Goal: Transaction & Acquisition: Purchase product/service

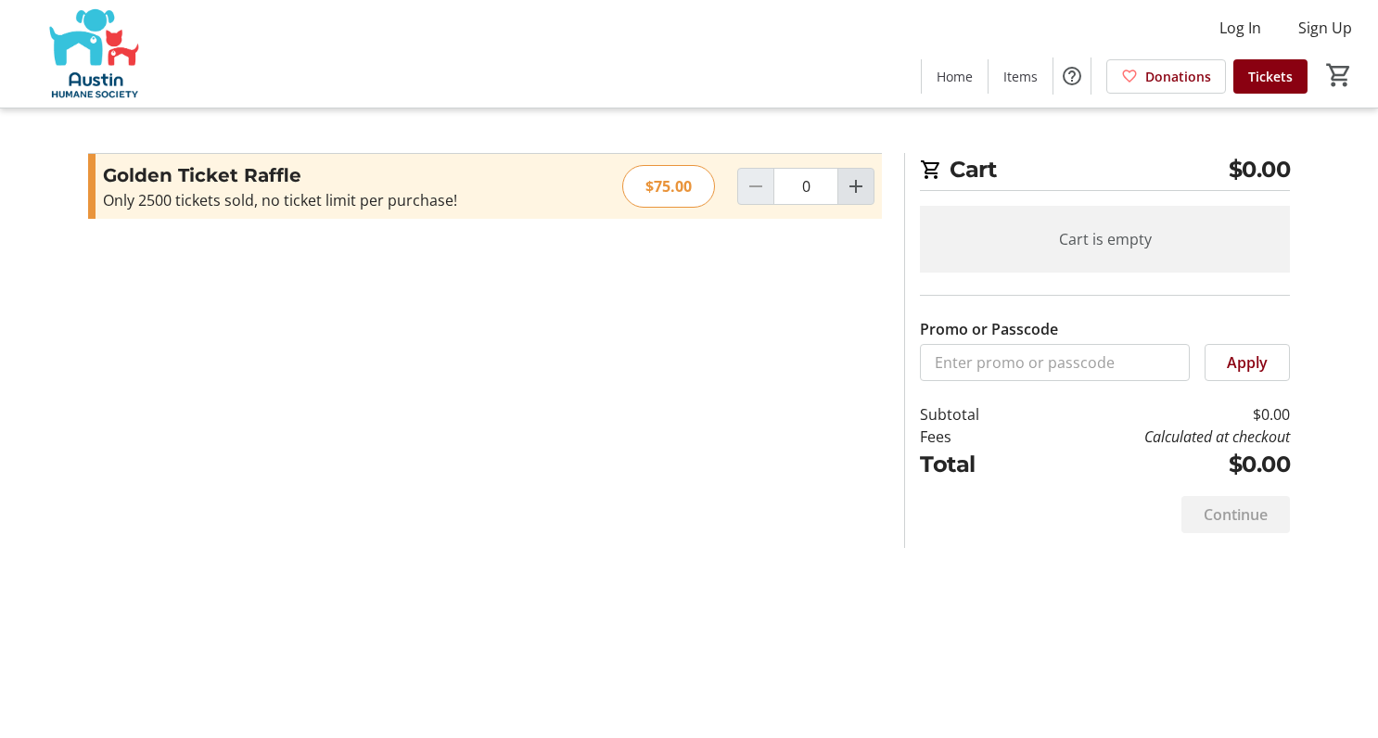
click at [850, 188] on mat-icon "Increment by one" at bounding box center [856, 186] width 22 height 22
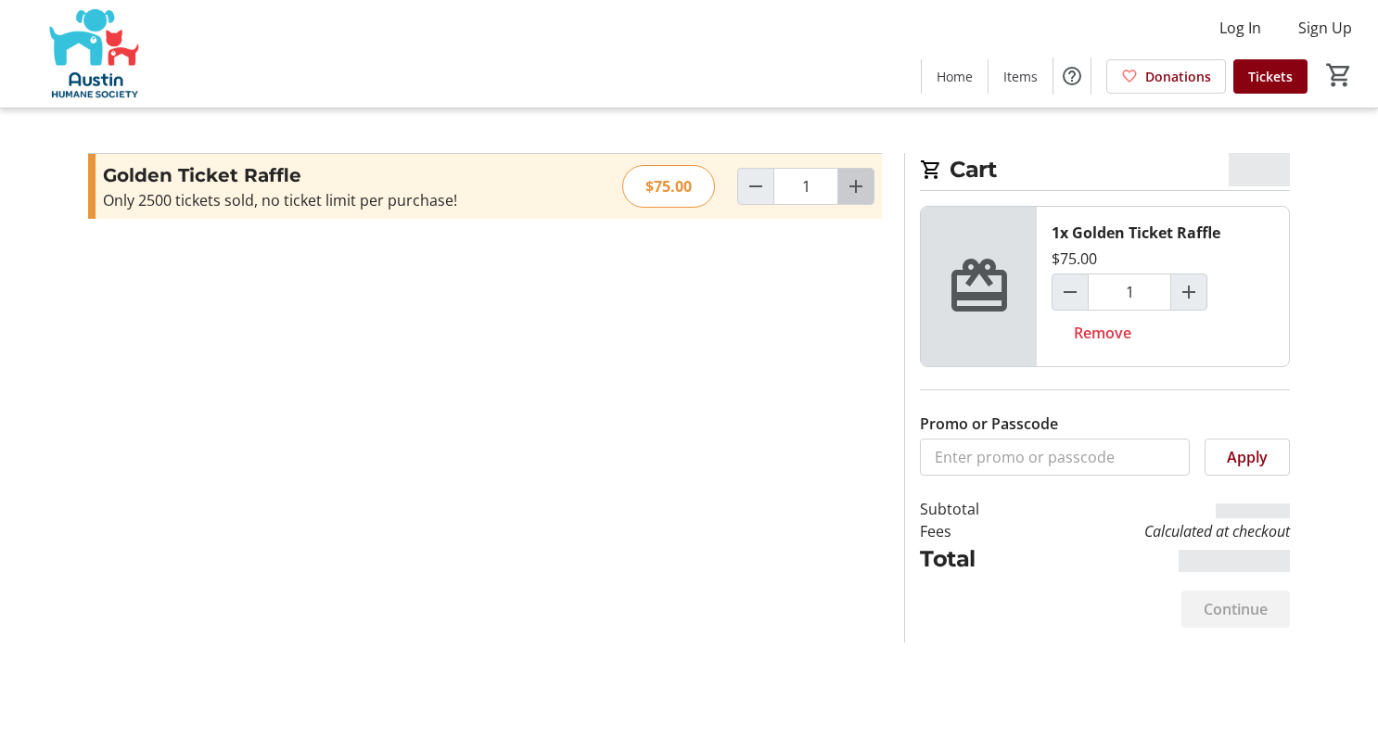
click at [864, 185] on mat-icon "Increment by one" at bounding box center [856, 186] width 22 height 22
type input "2"
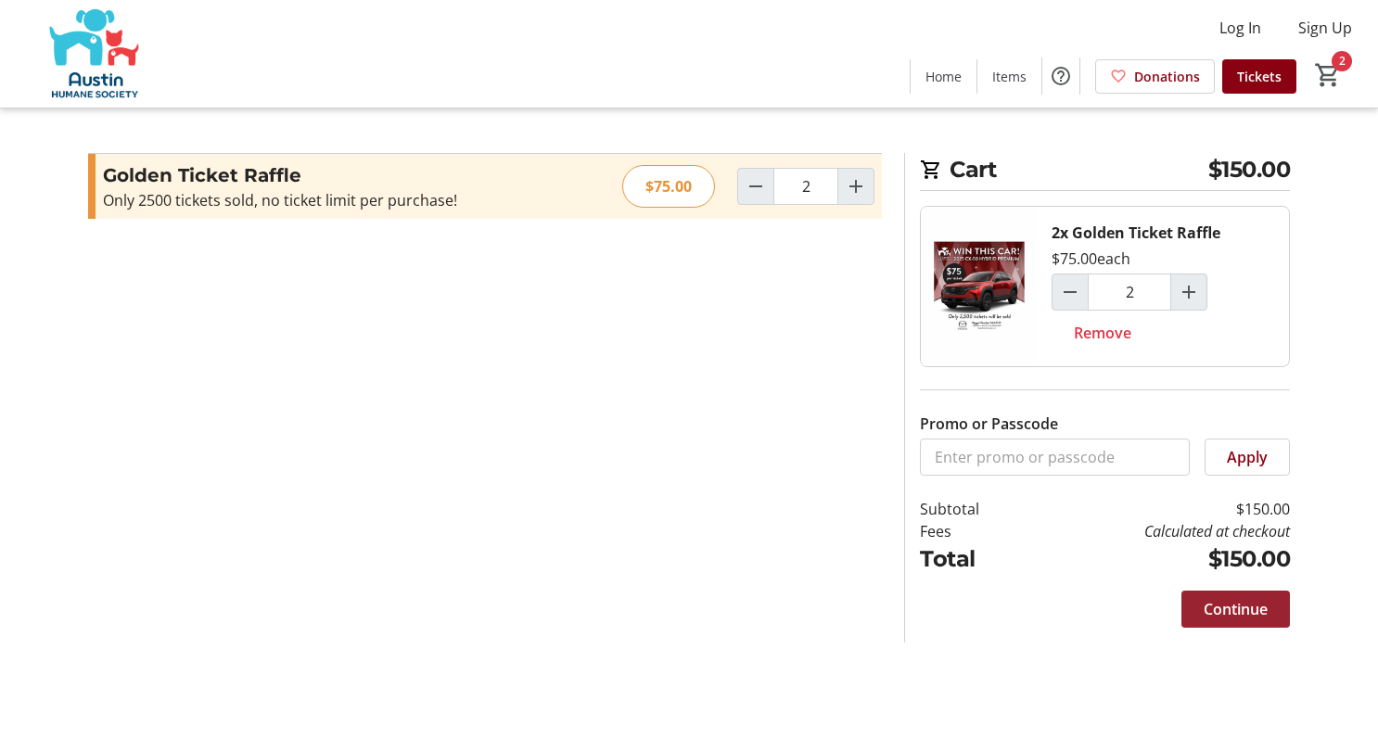
click at [1192, 609] on span at bounding box center [1235, 609] width 109 height 45
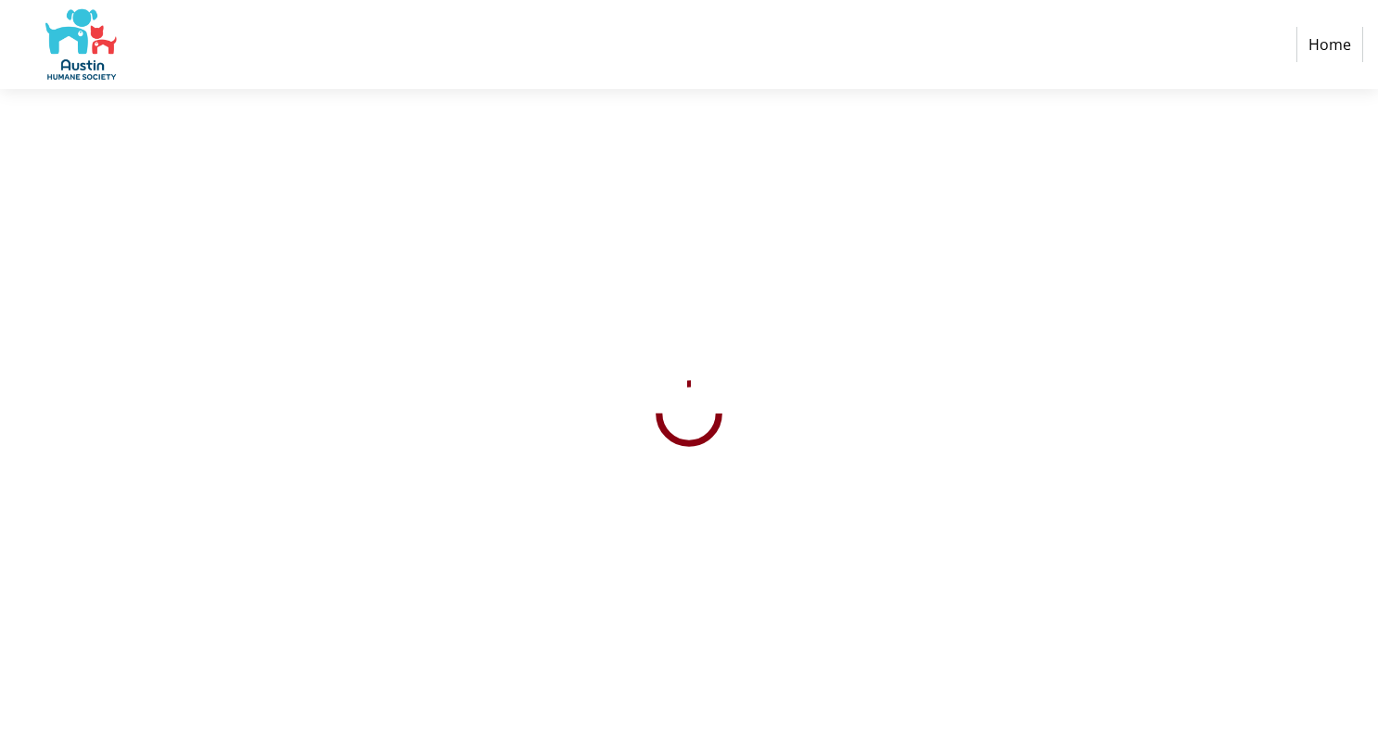
select select "US"
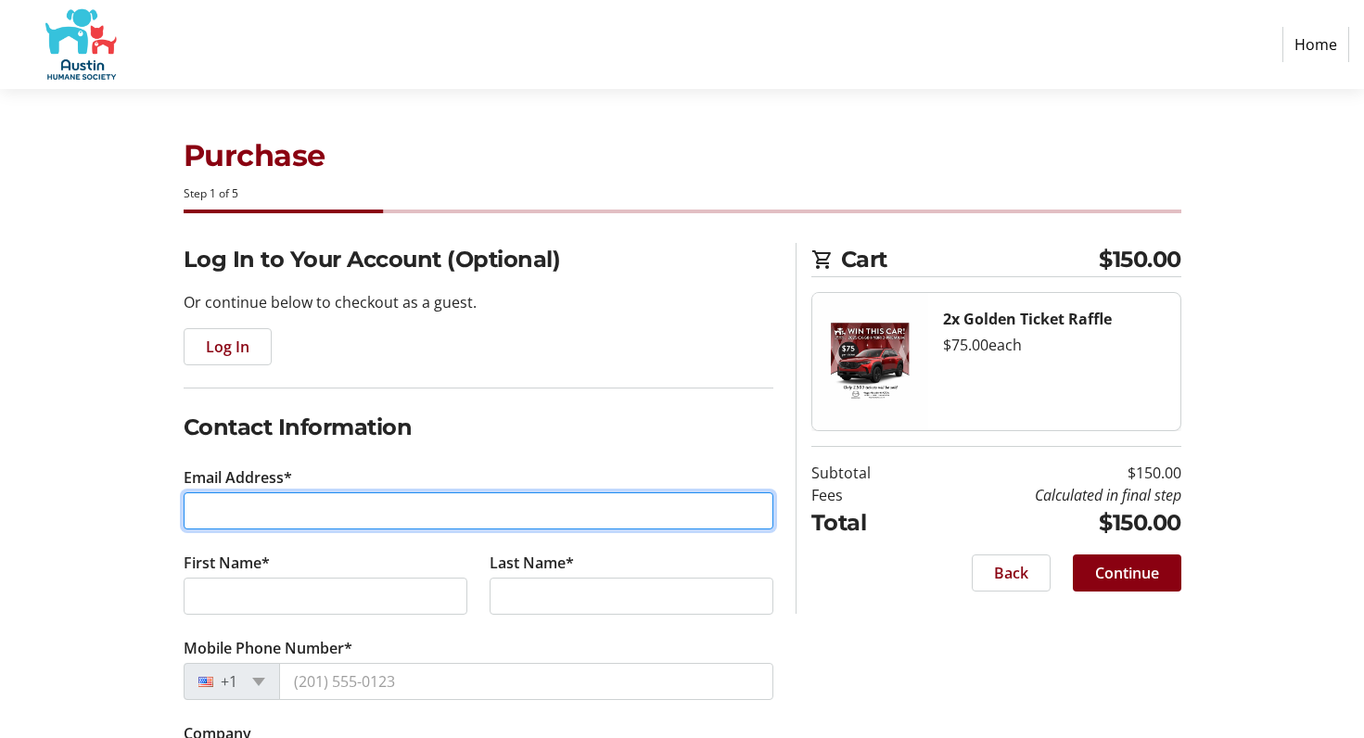
click at [371, 503] on input "Email Address*" at bounding box center [479, 510] width 590 height 37
type input "[EMAIL_ADDRESS][DOMAIN_NAME]"
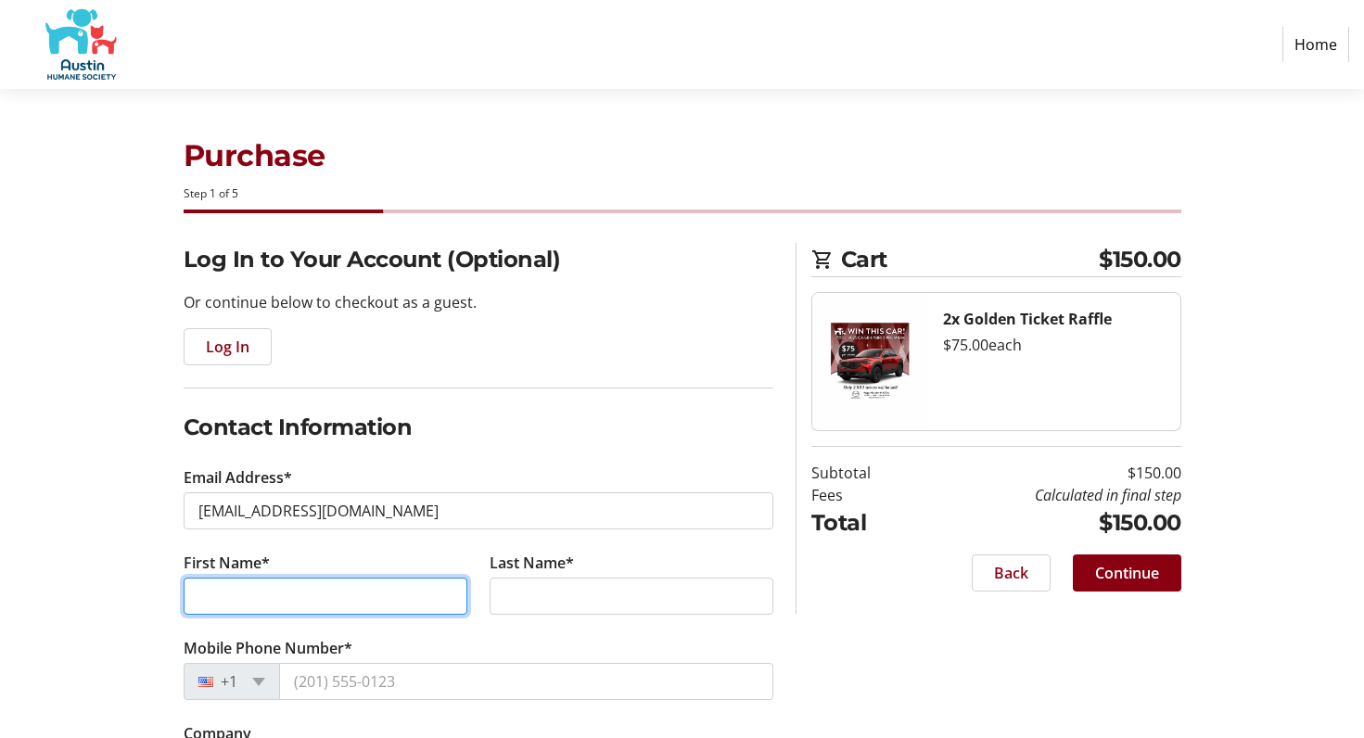
type input "Joie"
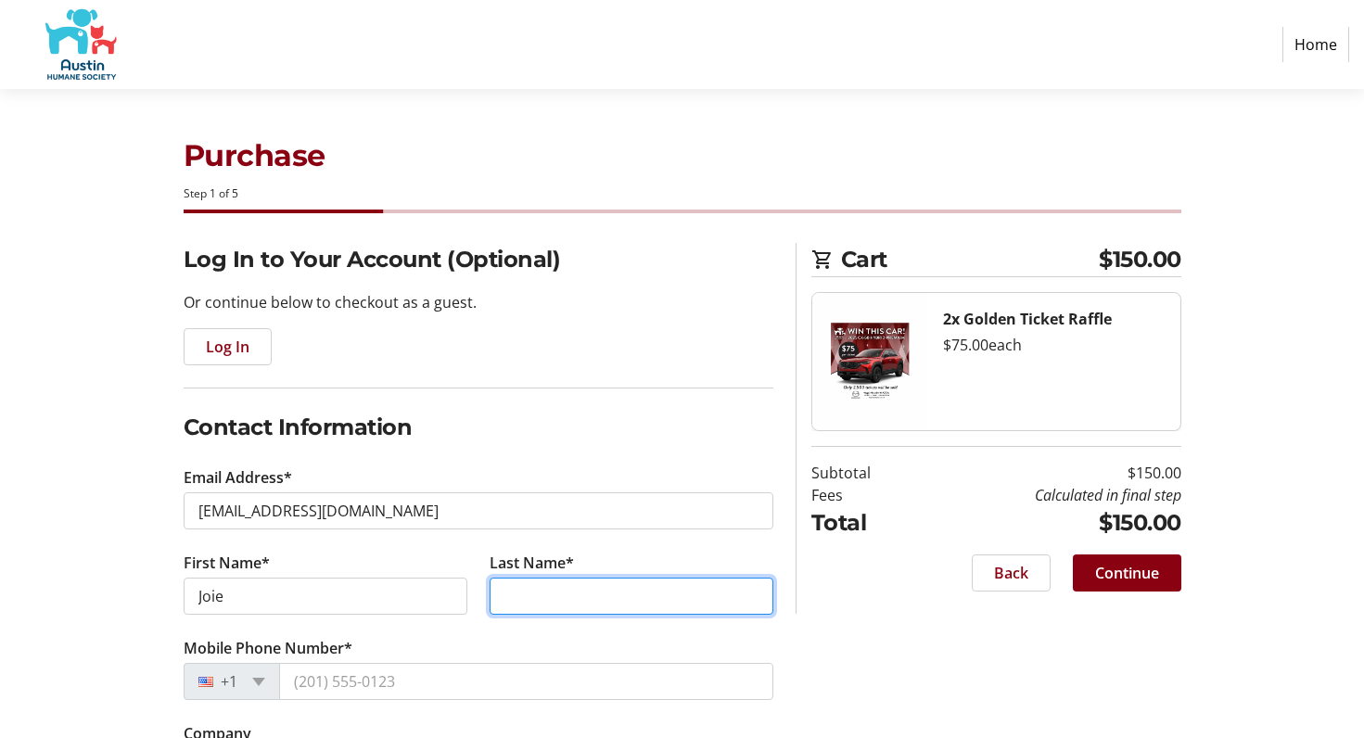
type input "[PERSON_NAME]"
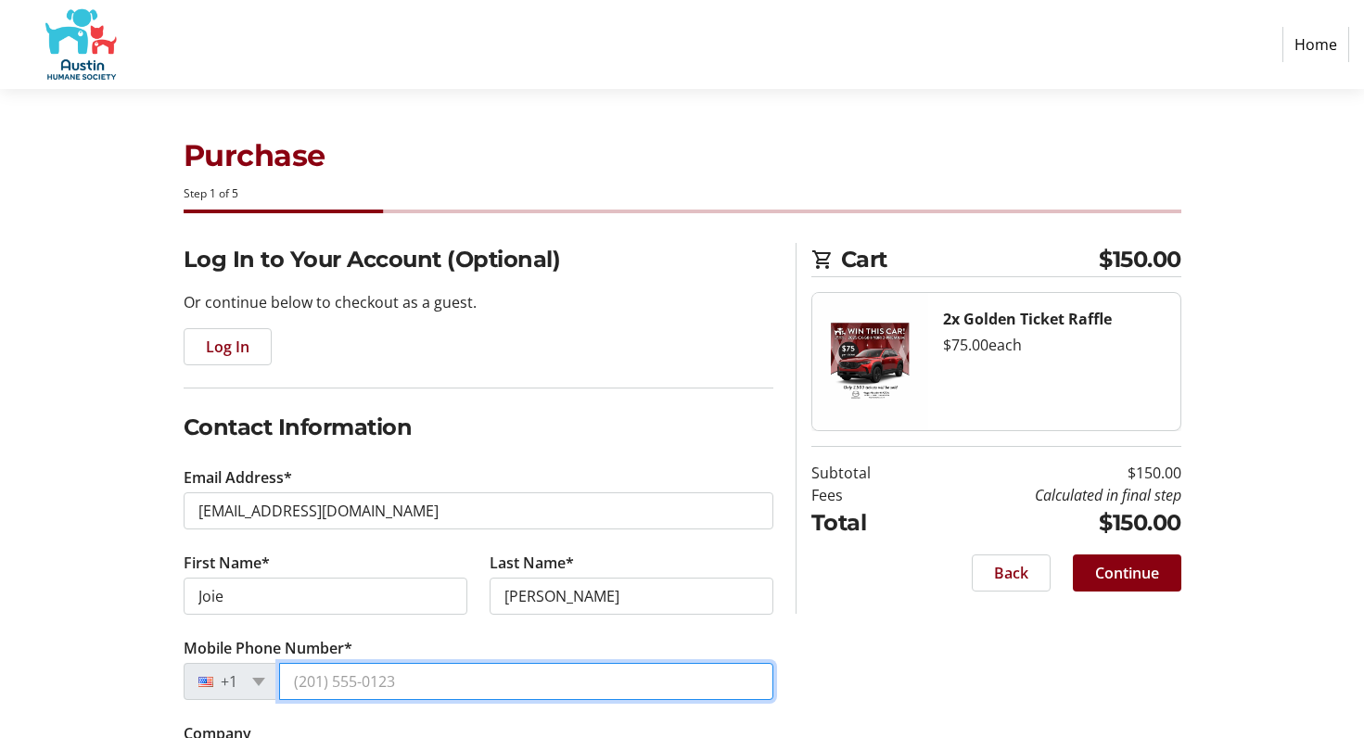
type input "[PHONE_NUMBER]"
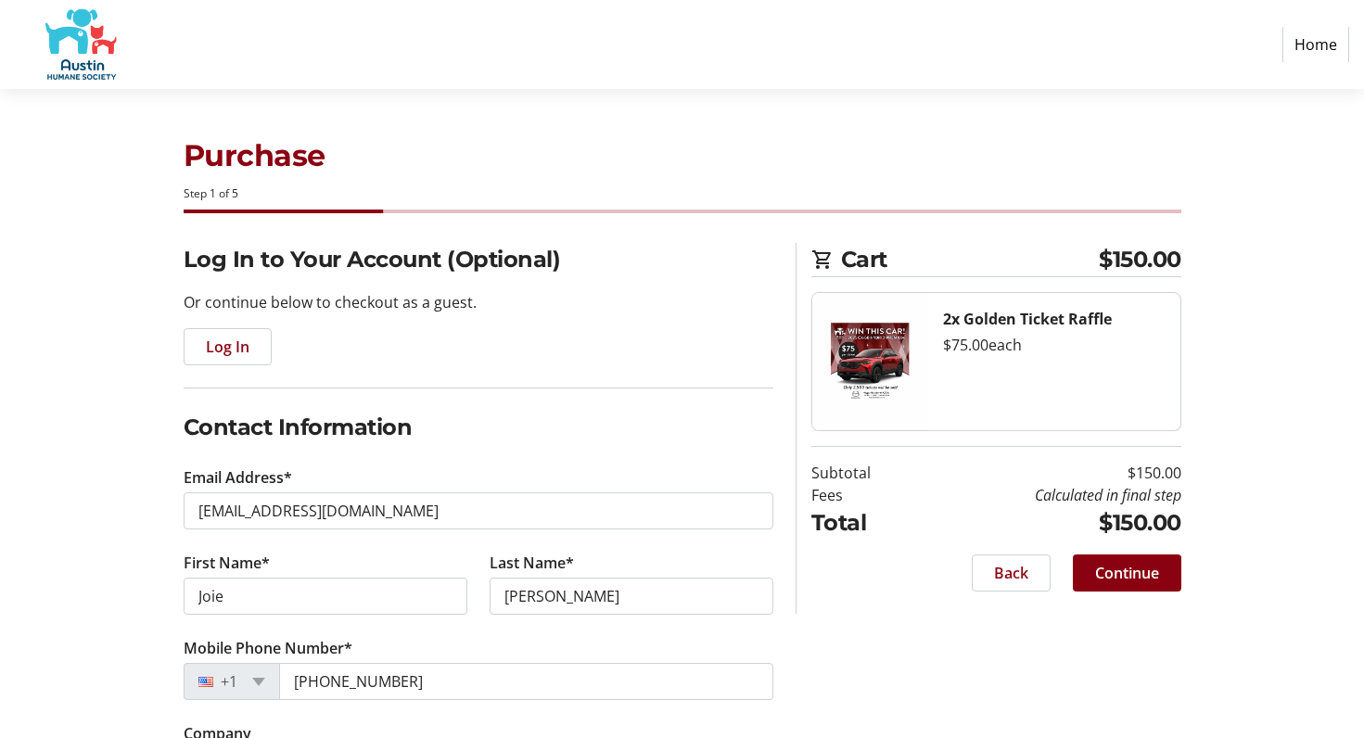
type input "National Instruments"
type input "1419 [PERSON_NAME] Dr."
type input "Austin"
select select "[GEOGRAPHIC_DATA]"
type input "78753"
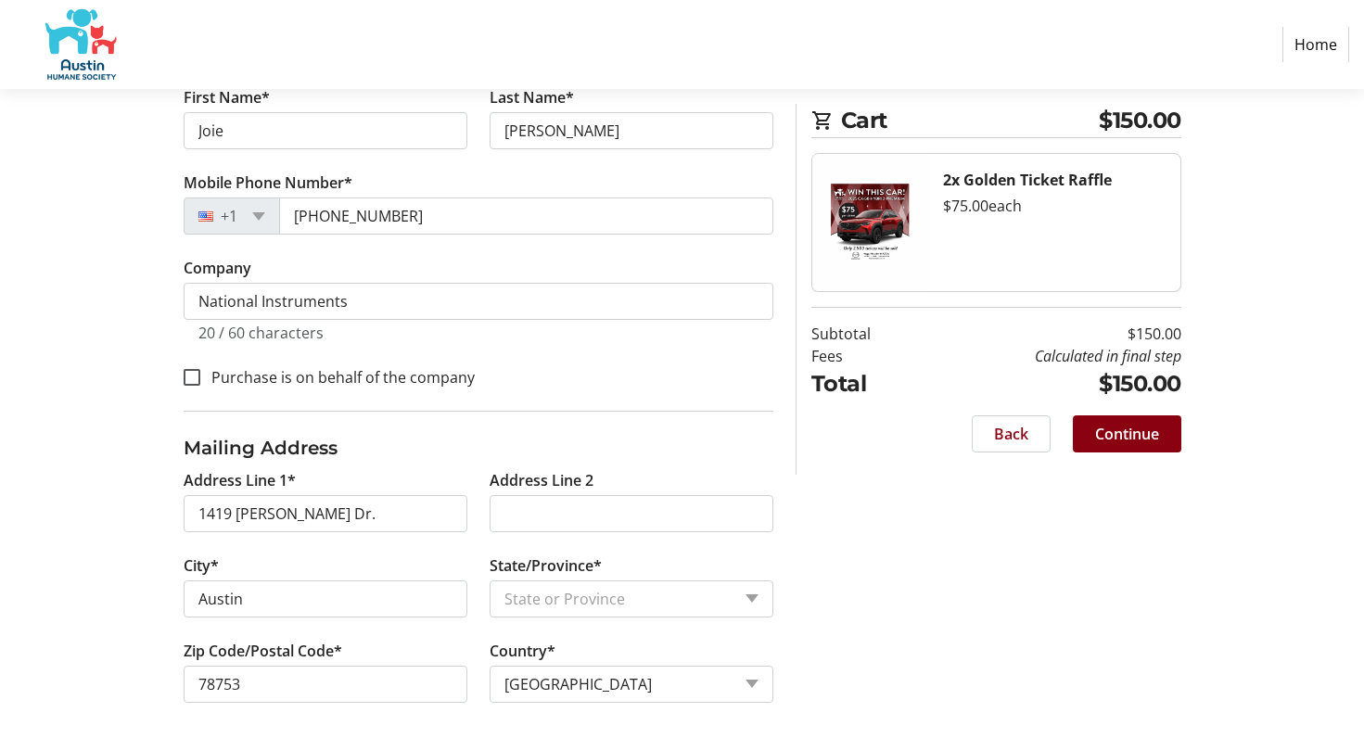
scroll to position [475, 0]
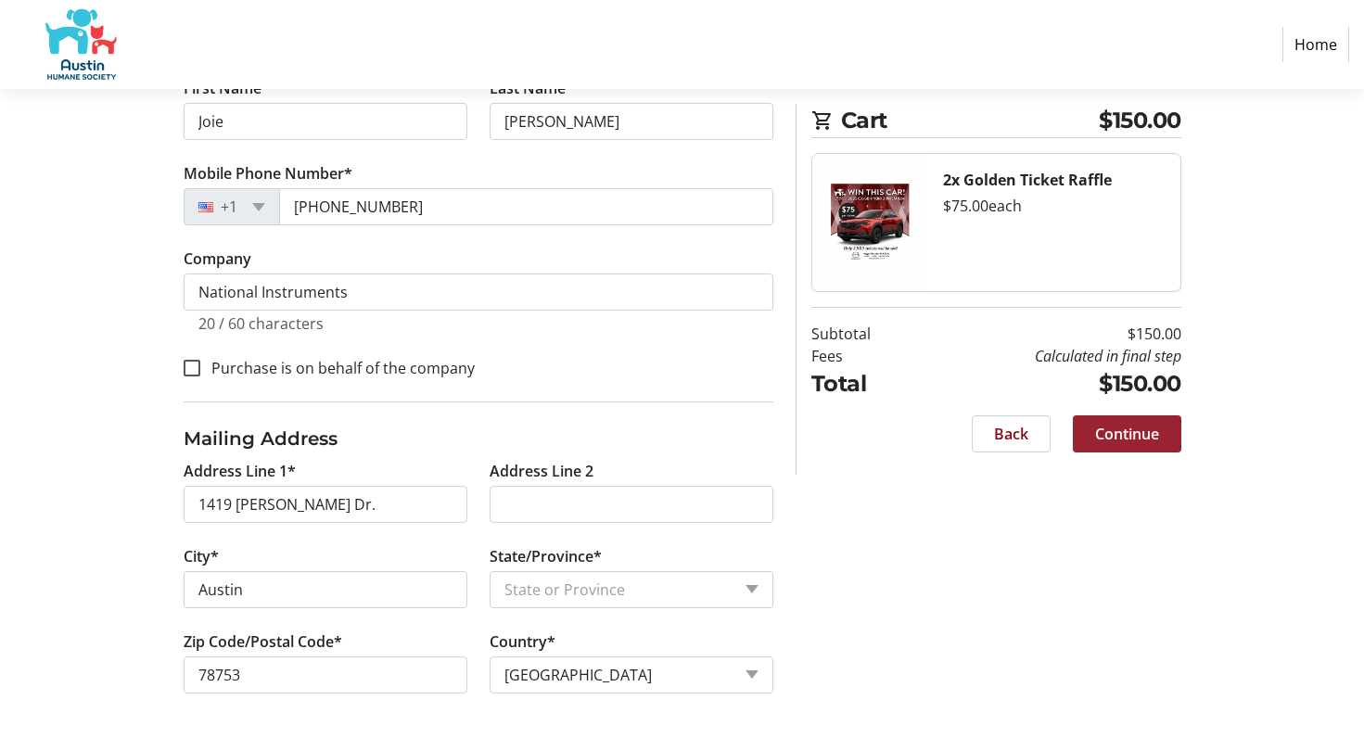
click at [1121, 429] on span "Continue" at bounding box center [1127, 434] width 64 height 22
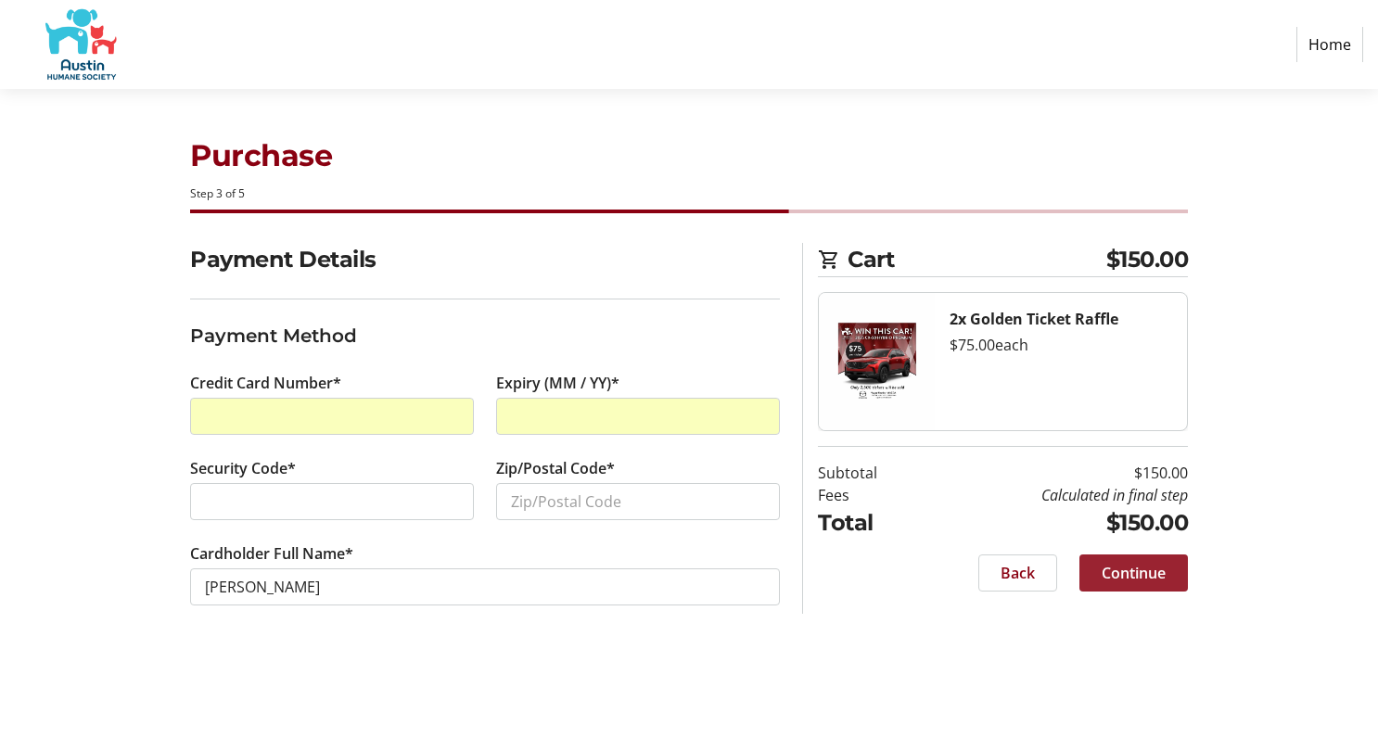
click at [1150, 580] on span "Continue" at bounding box center [1134, 573] width 64 height 22
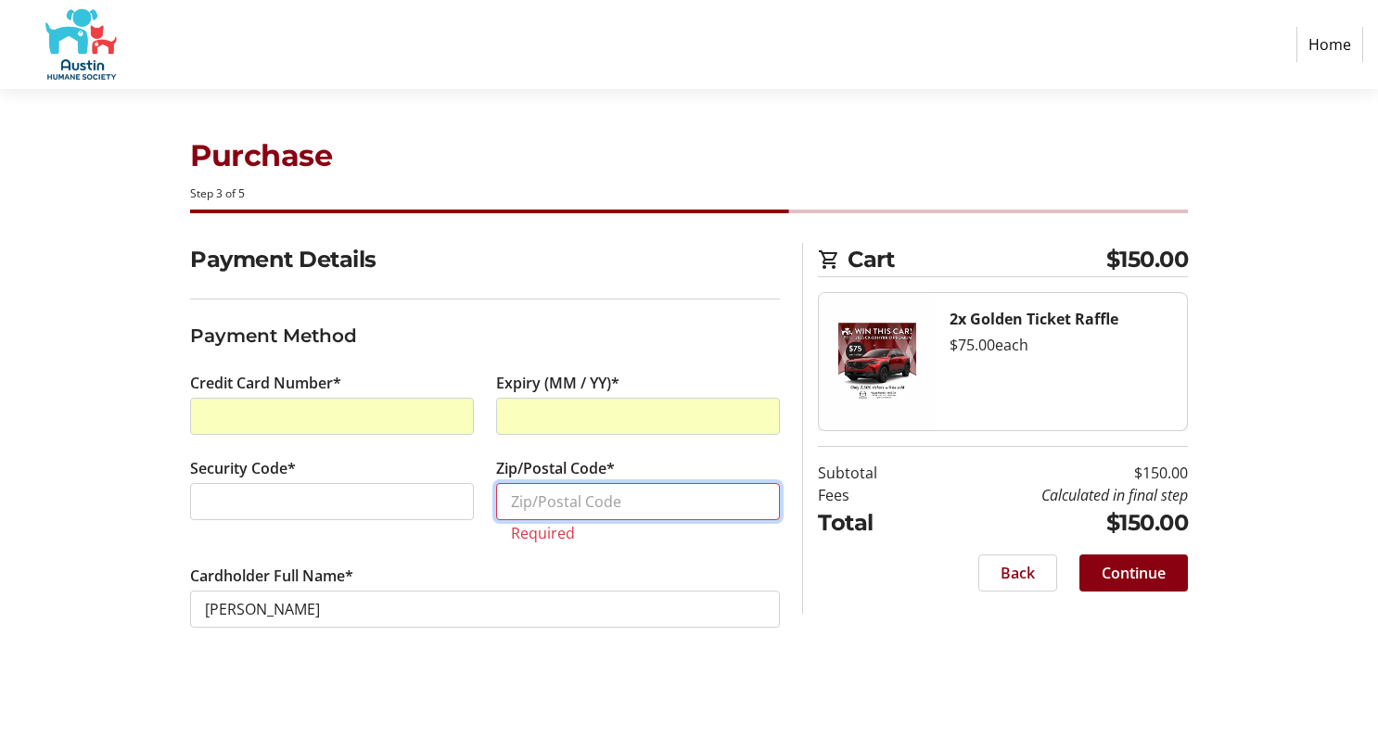
click at [606, 500] on input "Zip/Postal Code*" at bounding box center [638, 501] width 284 height 37
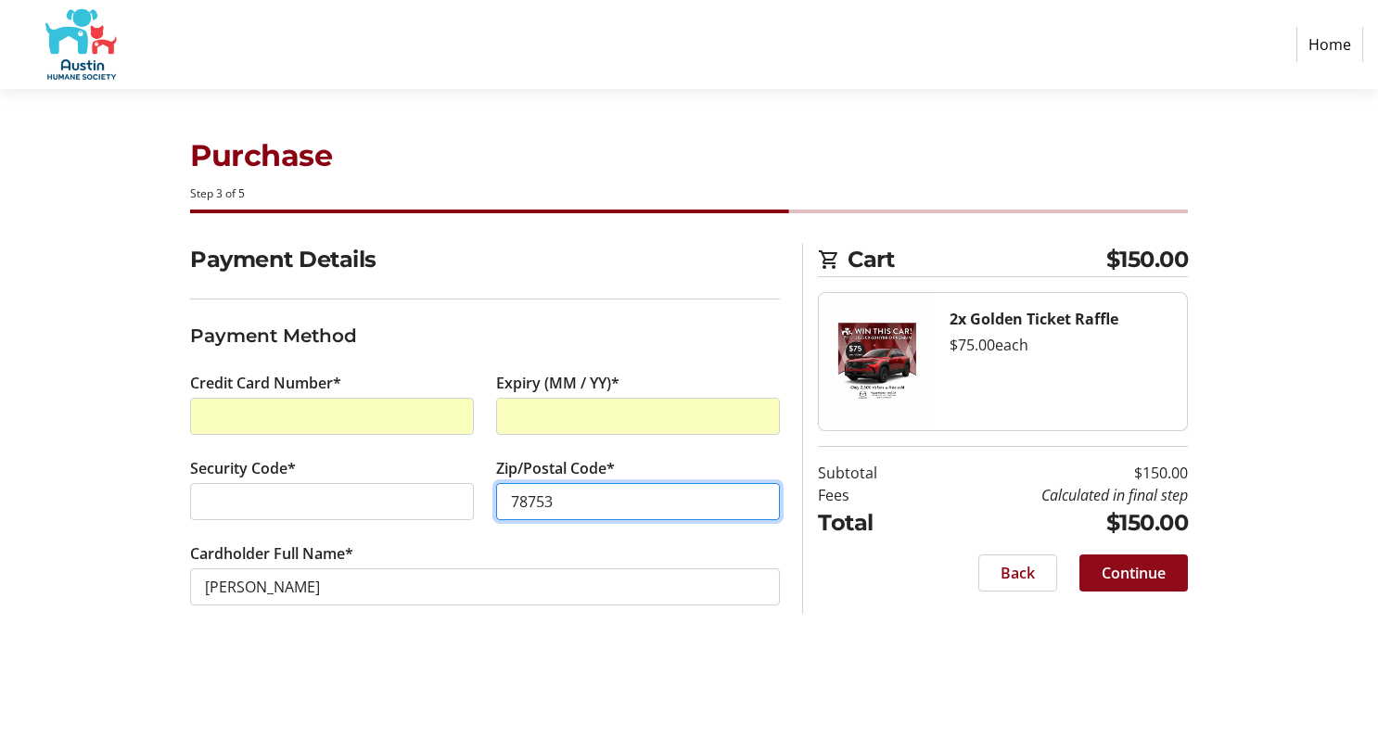
type input "78753"
click at [1137, 568] on span "Continue" at bounding box center [1134, 573] width 64 height 22
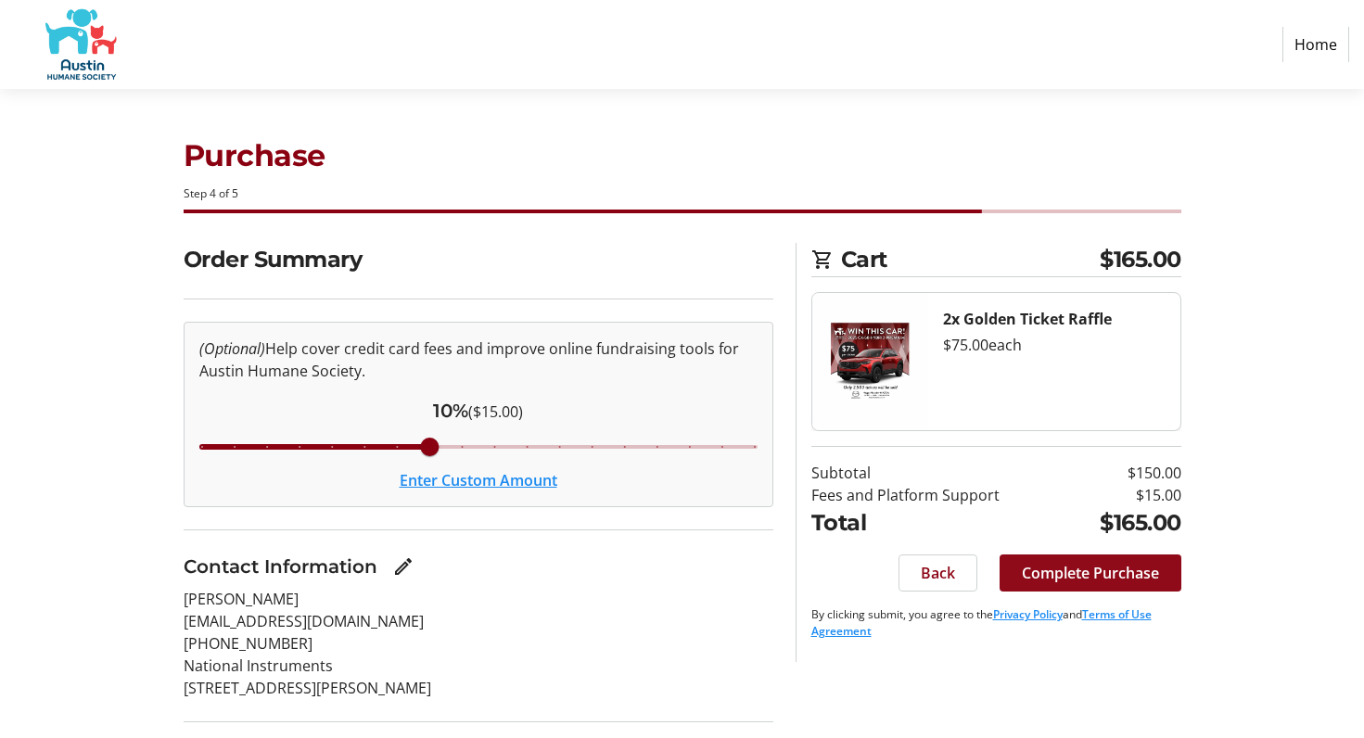
drag, startPoint x: 1106, startPoint y: 596, endPoint x: 1104, endPoint y: 581, distance: 15.0
click at [1106, 589] on section "Cart $165.00 2x Golden Ticket Raffle $75.00 each Subtotal $150.00 Fees and Plat…" at bounding box center [996, 452] width 370 height 419
click at [1104, 575] on span "Complete Purchase" at bounding box center [1090, 573] width 137 height 22
